Goal: Navigation & Orientation: Find specific page/section

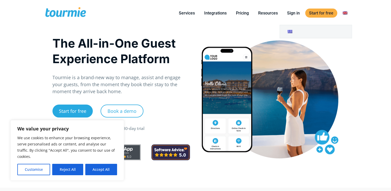
click at [342, 13] on link at bounding box center [345, 13] width 12 height 6
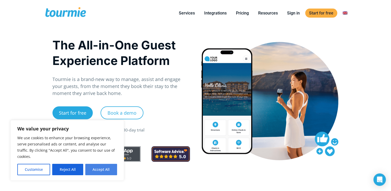
click at [93, 168] on button "Accept All" at bounding box center [101, 168] width 32 height 11
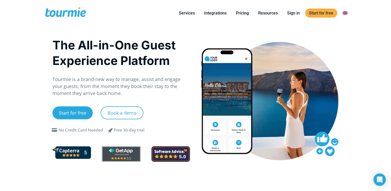
checkbox input "true"
click at [241, 10] on link "Pricing" at bounding box center [242, 13] width 21 height 6
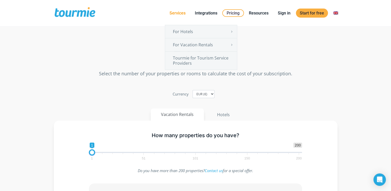
click at [183, 12] on link "Services" at bounding box center [178, 13] width 24 height 6
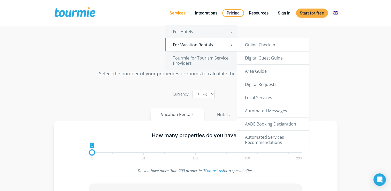
click at [209, 42] on link "For Vacation Rentals" at bounding box center [201, 44] width 72 height 13
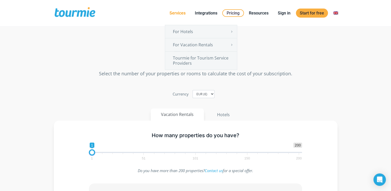
click at [171, 14] on link "Services" at bounding box center [178, 13] width 24 height 6
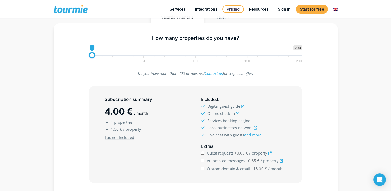
scroll to position [71, 0]
type input "2"
click at [92, 56] on span at bounding box center [93, 55] width 6 height 6
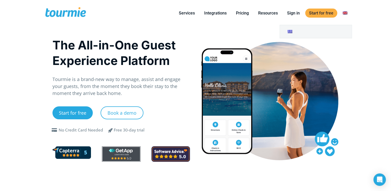
click at [347, 12] on link at bounding box center [345, 13] width 12 height 6
click at [337, 33] on link at bounding box center [316, 31] width 72 height 13
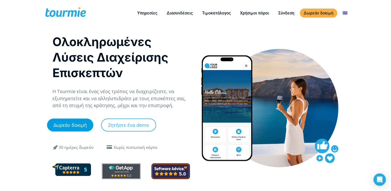
click at [82, 124] on link "Δωρεάν δοκιμή" at bounding box center [70, 124] width 46 height 13
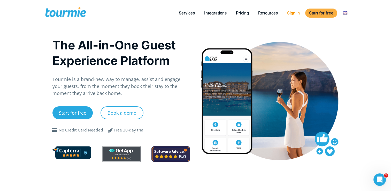
click at [293, 13] on link "Sign in" at bounding box center [293, 13] width 20 height 6
click at [293, 15] on link "Sign in" at bounding box center [293, 13] width 20 height 6
click at [180, 109] on div "Start for free Book a demo" at bounding box center [121, 116] width 138 height 21
click at [290, 10] on link "Sign in" at bounding box center [293, 13] width 20 height 6
click at [291, 12] on link "Sign in" at bounding box center [293, 13] width 20 height 6
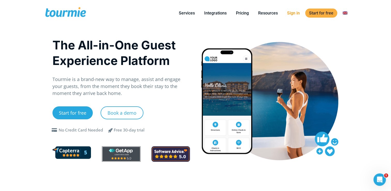
click at [288, 12] on link "Sign in" at bounding box center [293, 13] width 20 height 6
click at [294, 14] on link "Sign in" at bounding box center [293, 13] width 20 height 6
click at [292, 13] on link "Sign in" at bounding box center [293, 13] width 20 height 6
drag, startPoint x: 0, startPoint y: 0, endPoint x: 291, endPoint y: 13, distance: 291.6
click at [291, 13] on link "Sign in" at bounding box center [293, 13] width 20 height 6
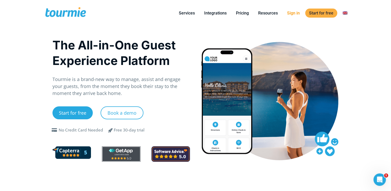
click at [298, 13] on link "Sign in" at bounding box center [293, 13] width 20 height 6
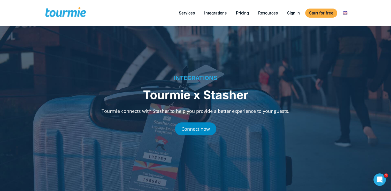
click at [194, 126] on link "Connect now" at bounding box center [195, 128] width 41 height 13
